Goal: Navigation & Orientation: Find specific page/section

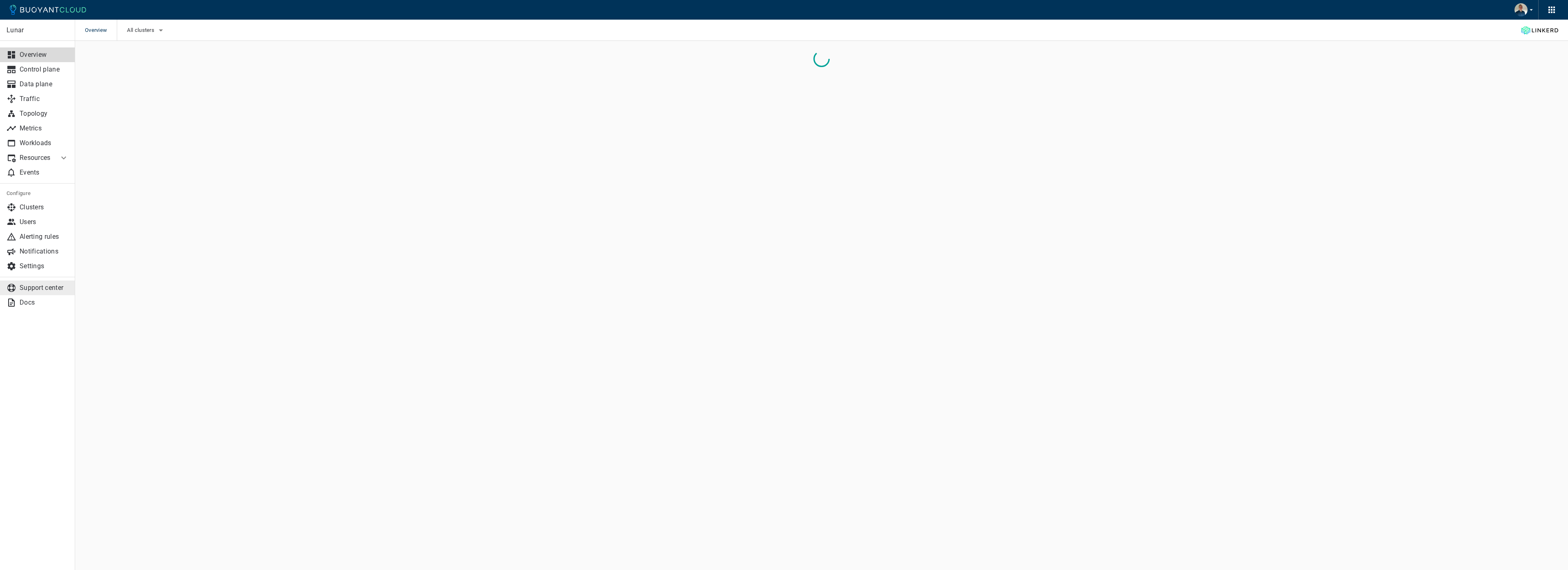
click at [35, 288] on p "Support center" at bounding box center [44, 287] width 49 height 8
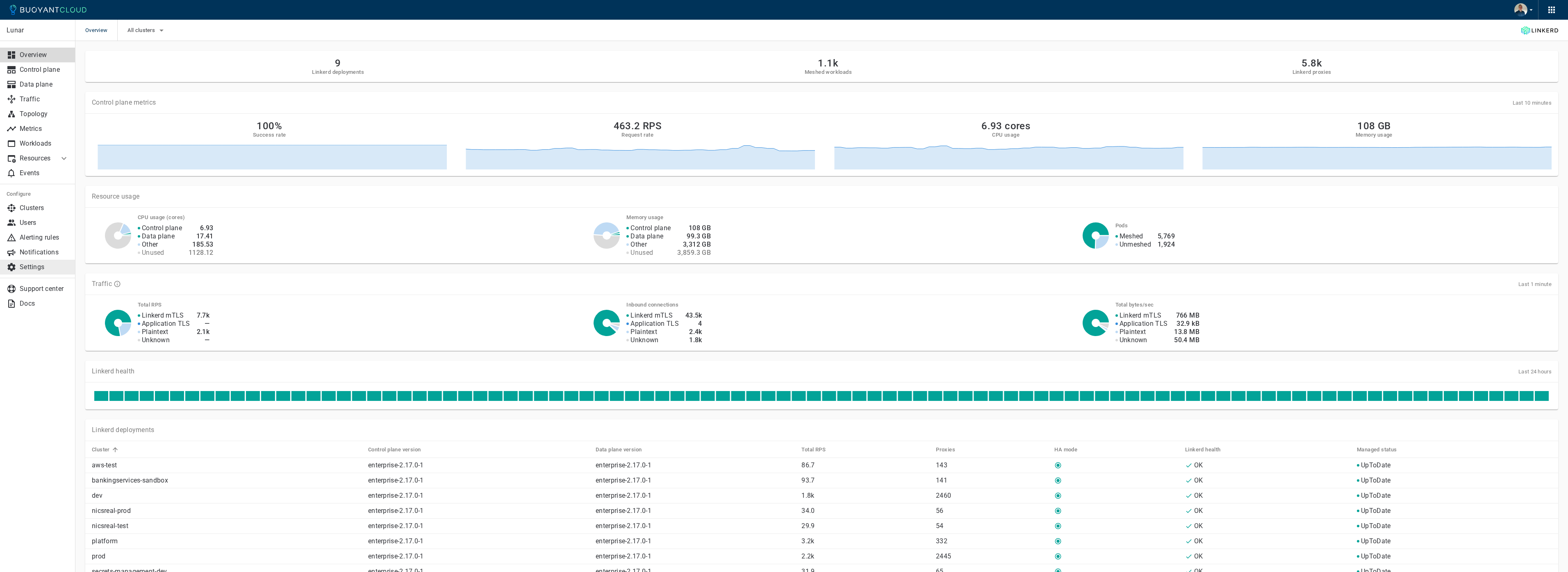
click at [35, 262] on p "Settings" at bounding box center [44, 266] width 49 height 8
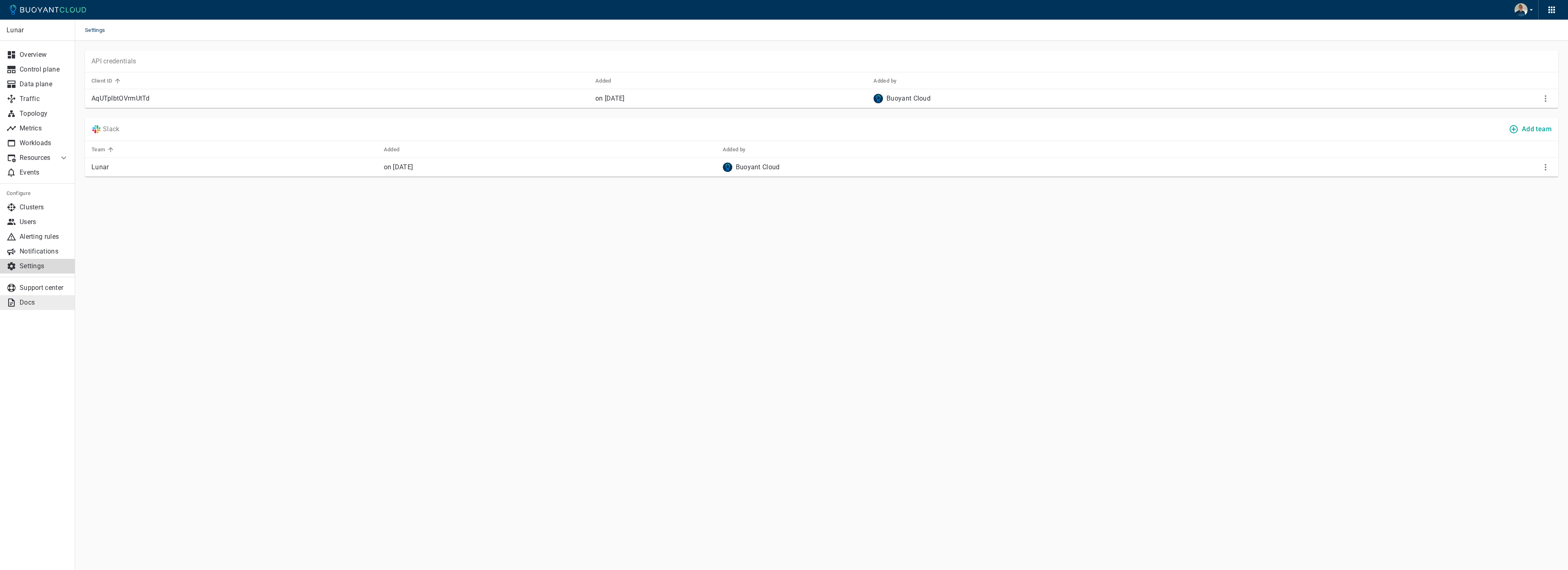
click at [27, 301] on p "Docs" at bounding box center [44, 302] width 49 height 8
click at [1552, 8] on icon "button" at bounding box center [1552, 10] width 10 height 10
click at [1552, 10] on icon "button" at bounding box center [1552, 10] width 10 height 10
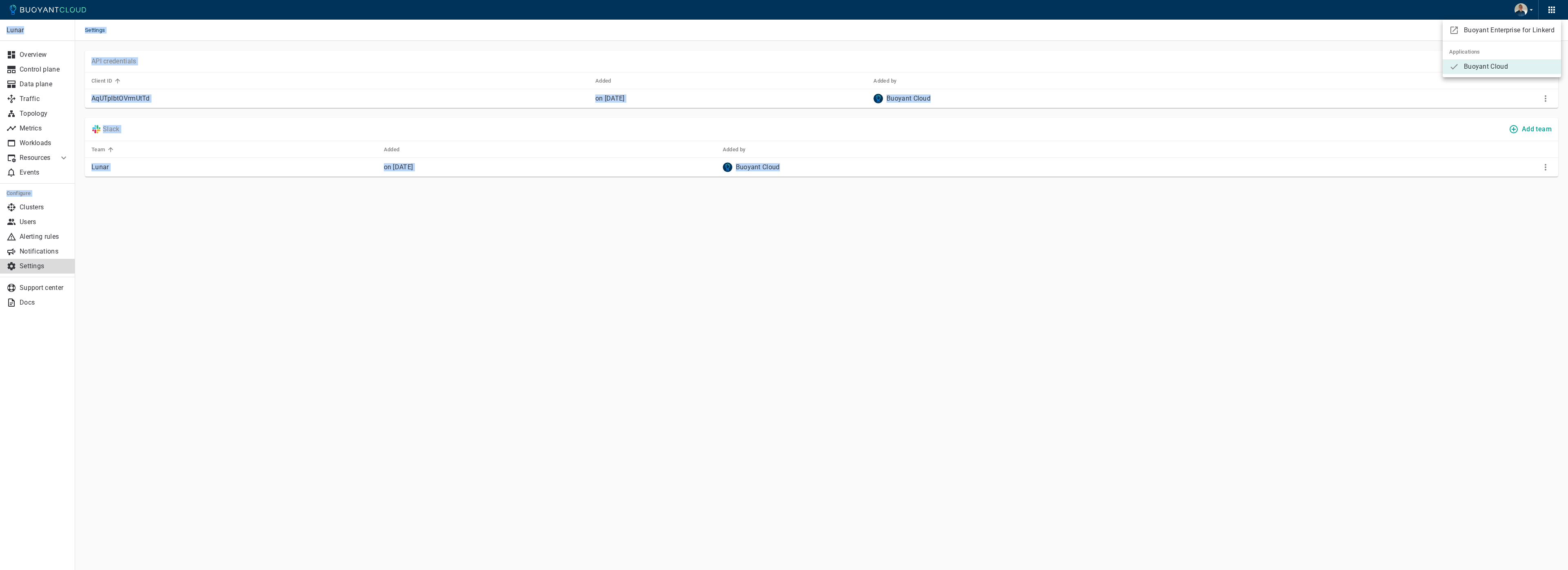
click at [1513, 30] on span "Buoyant Enterprise for Linkerd" at bounding box center [1509, 30] width 90 height 8
